Goal: Transaction & Acquisition: Purchase product/service

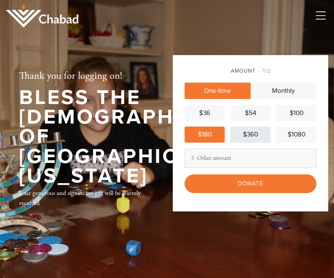
click at [254, 140] on div "$360" at bounding box center [251, 135] width 34 height 10
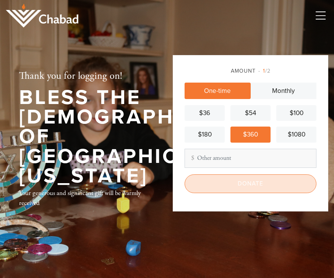
click at [249, 193] on input "Donate" at bounding box center [251, 183] width 132 height 19
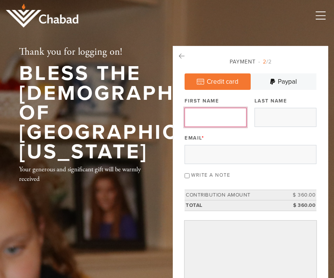
click at [217, 123] on input "First Name" at bounding box center [216, 117] width 62 height 19
type input "[PERSON_NAME]"
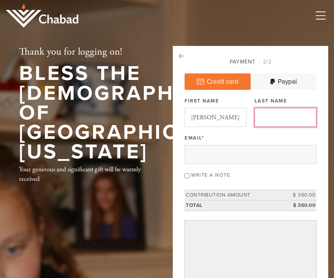
type input "Garfunkel"
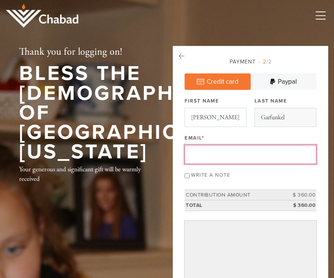
type input "[EMAIL_ADDRESS][DOMAIN_NAME]"
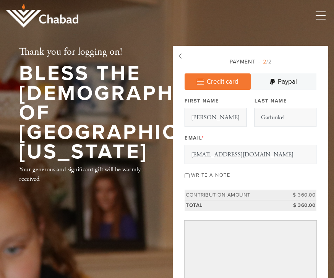
click at [190, 176] on input "Write a note" at bounding box center [187, 175] width 5 height 5
checkbox input "true"
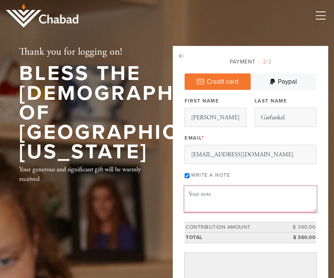
click at [219, 195] on textarea "Message or dedication" at bounding box center [251, 199] width 132 height 26
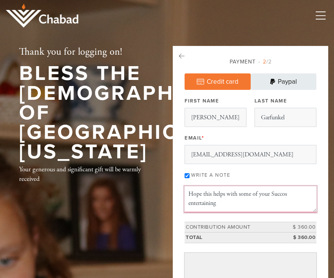
type textarea "Hope this helps with some of your Succos entertaining"
click at [275, 81] on icon at bounding box center [272, 81] width 5 height 6
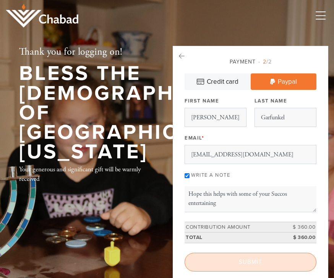
click at [237, 259] on input "Submit" at bounding box center [251, 262] width 132 height 19
